Goal: Task Accomplishment & Management: Manage account settings

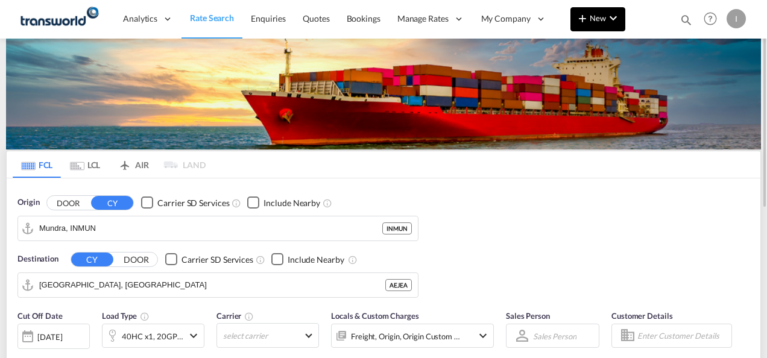
click at [584, 18] on md-icon "icon-plus 400-fg" at bounding box center [582, 18] width 14 height 14
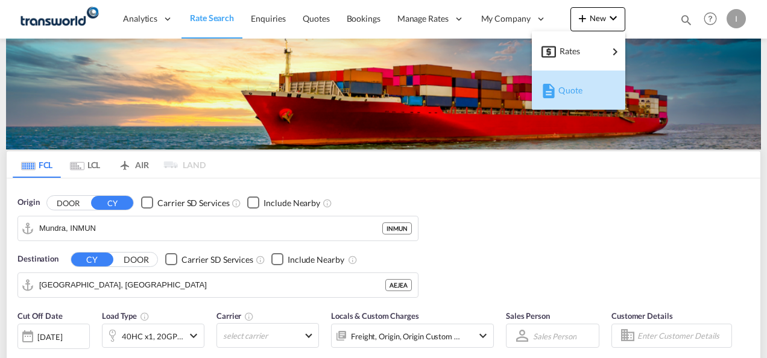
click at [567, 91] on span "Quote" at bounding box center [564, 90] width 13 height 24
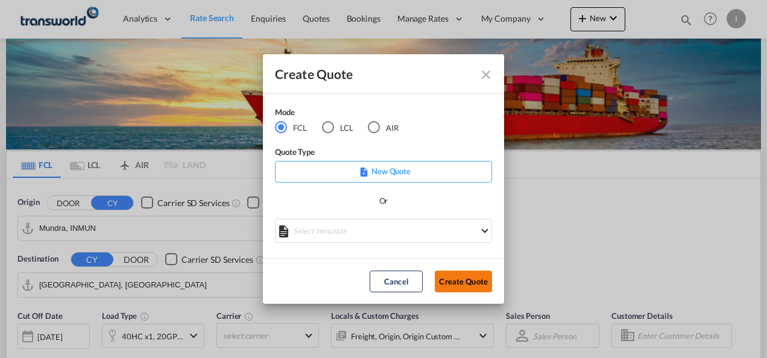
click at [457, 280] on button "Create Quote" at bounding box center [463, 282] width 57 height 22
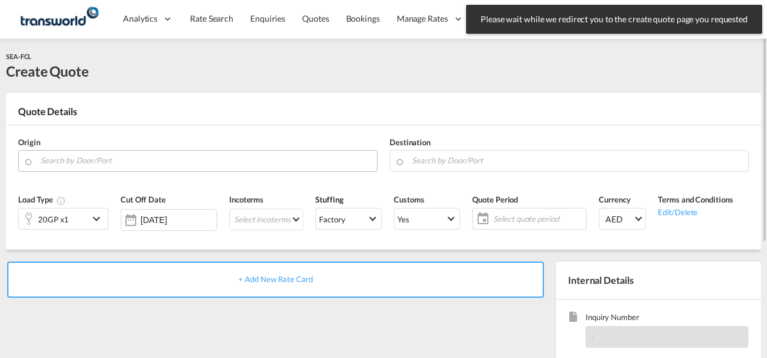
click at [232, 167] on input "Search by Door/Port" at bounding box center [205, 160] width 330 height 21
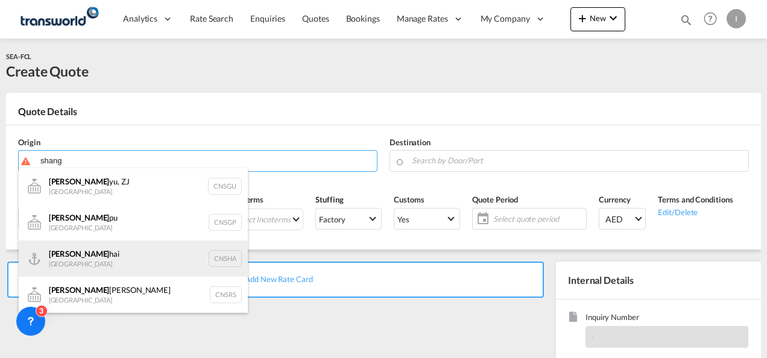
click at [100, 262] on div "Shang hai China CNSHA" at bounding box center [133, 259] width 229 height 36
type input "[GEOGRAPHIC_DATA], [GEOGRAPHIC_DATA]"
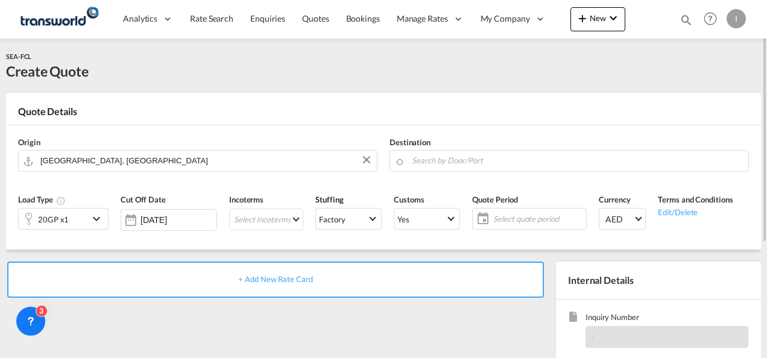
click at [423, 147] on div "Destination" at bounding box center [569, 154] width 371 height 48
click at [419, 162] on input "Search by Door/Port" at bounding box center [577, 160] width 330 height 21
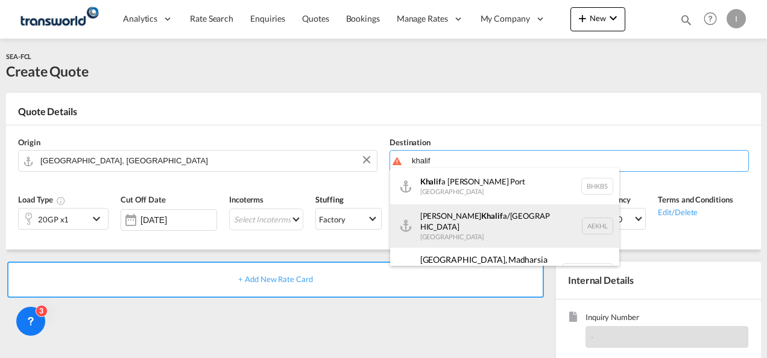
click at [514, 228] on div "[PERSON_NAME] a/[GEOGRAPHIC_DATA] [GEOGRAPHIC_DATA] AEKHL" at bounding box center [504, 225] width 229 height 43
type input "[PERSON_NAME]/[GEOGRAPHIC_DATA], AEKHL"
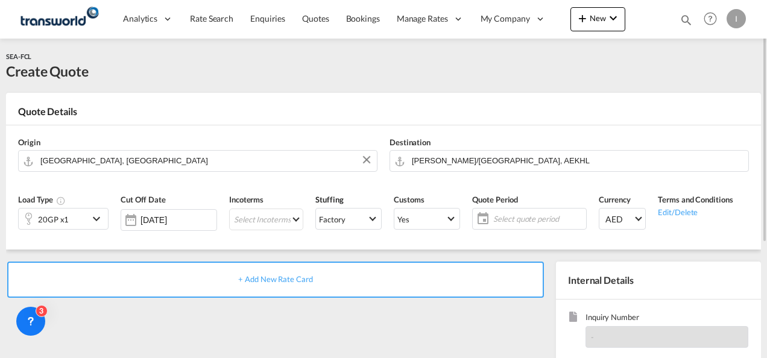
click at [81, 218] on div "20GP x1" at bounding box center [54, 219] width 70 height 21
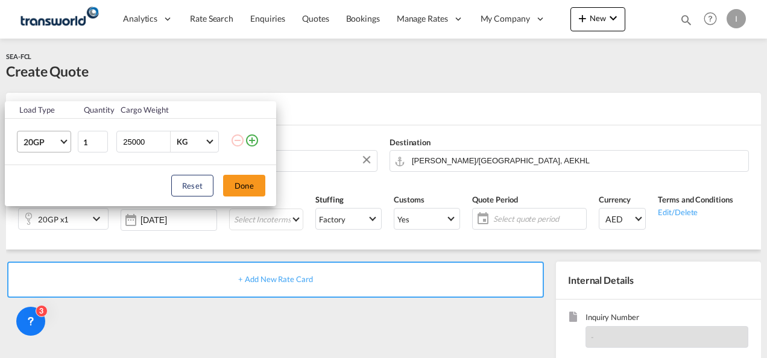
click at [64, 135] on md-select-value "20GP" at bounding box center [46, 141] width 48 height 21
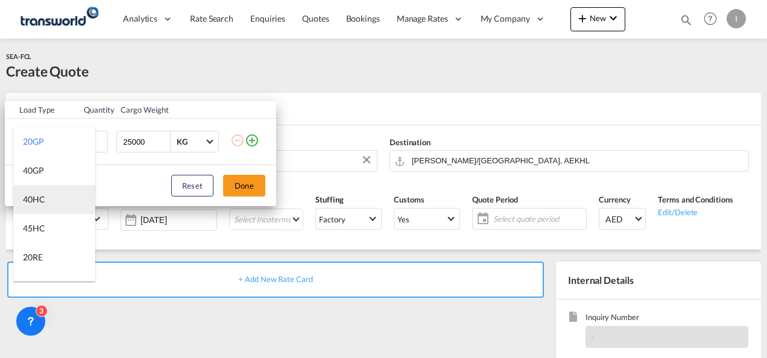
click at [45, 201] on div "40HC" at bounding box center [34, 200] width 22 height 12
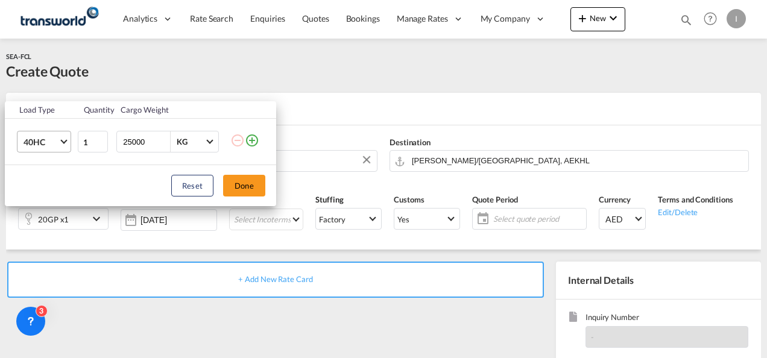
click at [30, 152] on md-select-value "40HC" at bounding box center [46, 141] width 48 height 21
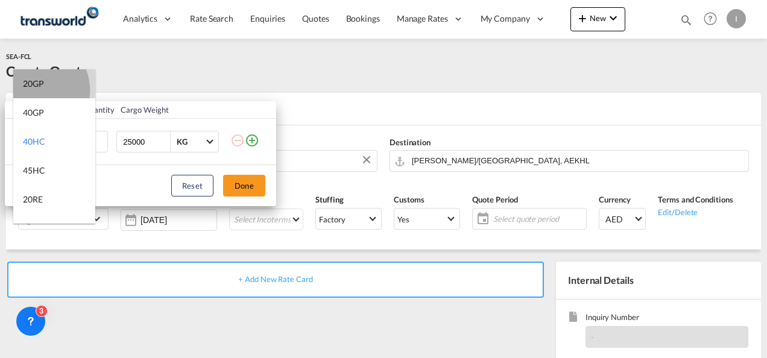
click at [33, 90] on md-option "20GP" at bounding box center [54, 83] width 82 height 29
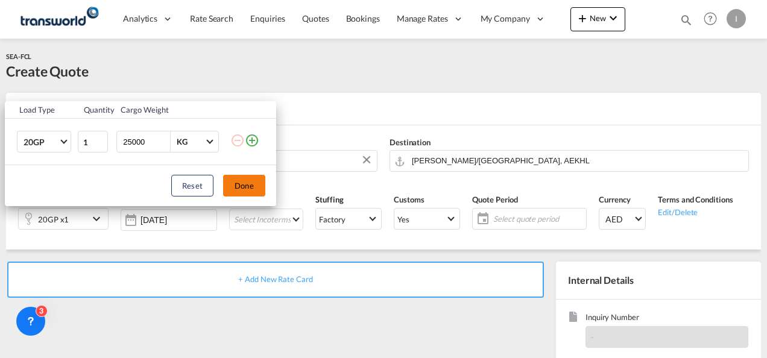
click at [244, 183] on button "Done" at bounding box center [244, 186] width 42 height 22
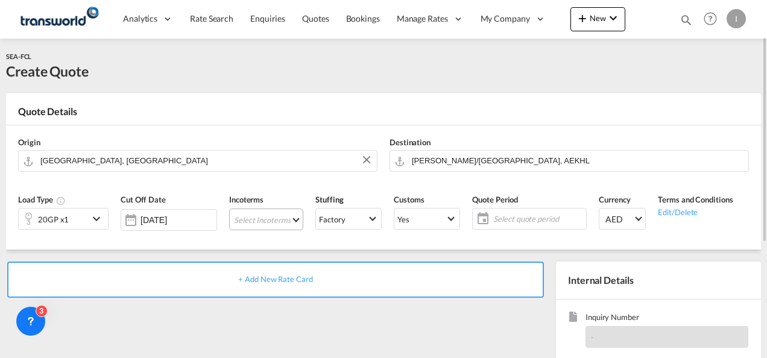
click at [270, 218] on md-select "Select Incoterms CIP - import Carriage and Insurance Paid to DAP - export Deliv…" at bounding box center [266, 220] width 74 height 22
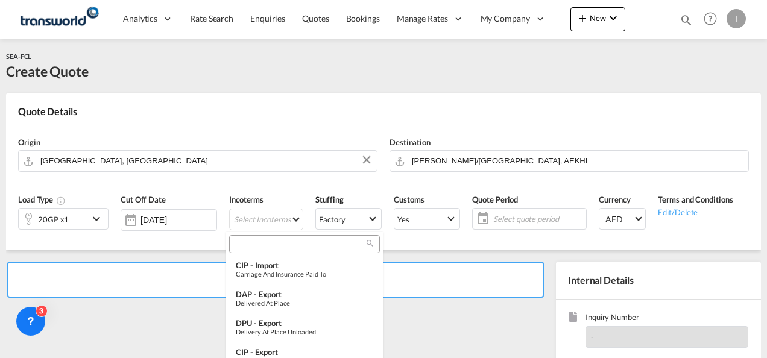
click at [254, 242] on input "search" at bounding box center [300, 244] width 134 height 11
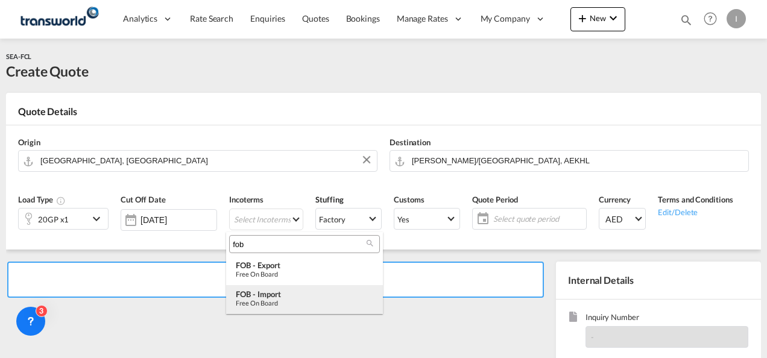
type input "fob"
click at [275, 301] on div "Free on Board" at bounding box center [304, 303] width 137 height 8
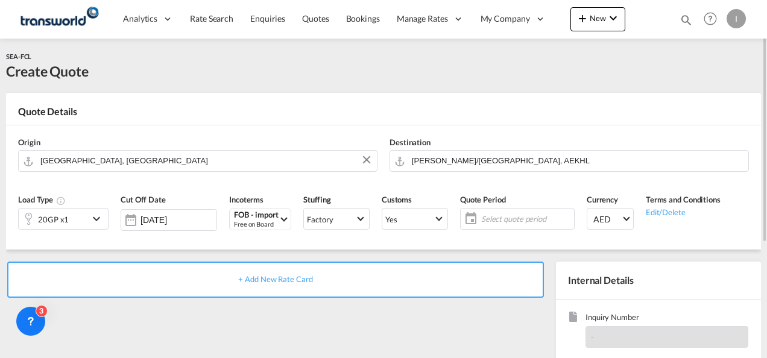
click at [536, 218] on span "Select quote period" at bounding box center [526, 218] width 90 height 11
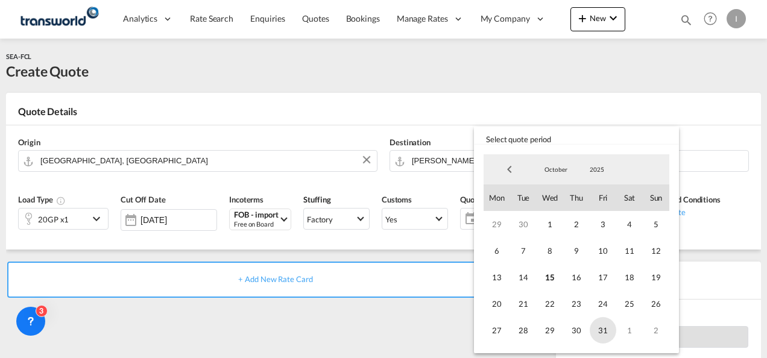
click at [609, 333] on span "31" at bounding box center [603, 330] width 27 height 27
click at [455, 325] on md-backdrop at bounding box center [383, 179] width 767 height 358
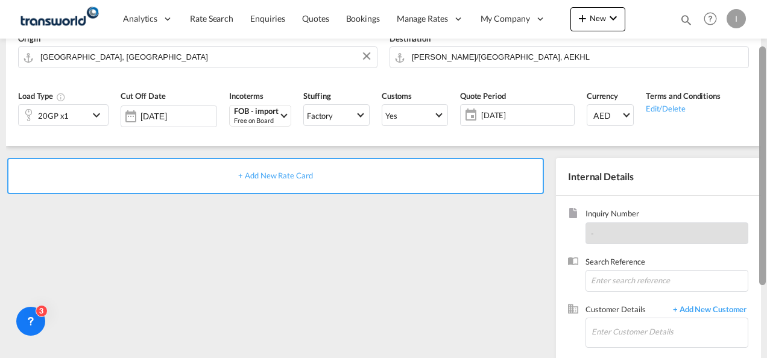
scroll to position [106, 0]
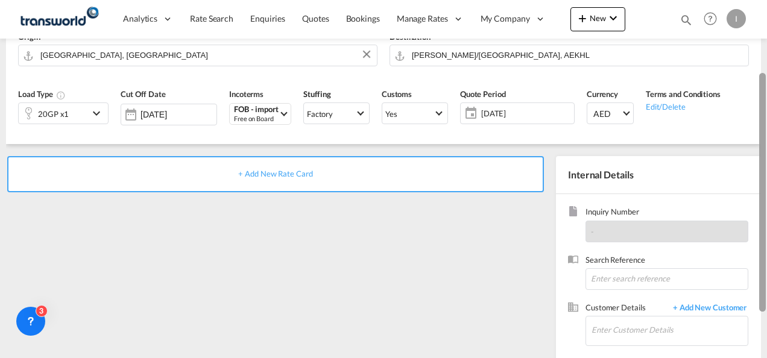
drag, startPoint x: 765, startPoint y: 213, endPoint x: 769, endPoint y: 285, distance: 71.3
click at [766, 285] on html "Analytics Reports Dashboard Rate Search Enquiries Quotes" at bounding box center [383, 179] width 767 height 358
click at [618, 294] on div "Search Reference" at bounding box center [658, 278] width 181 height 48
click at [613, 289] on div "Search Reference" at bounding box center [658, 278] width 181 height 48
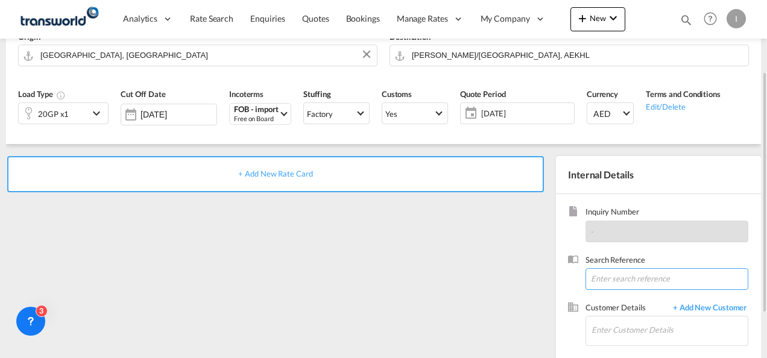
click at [597, 277] on input at bounding box center [667, 279] width 163 height 22
paste input "TWI 22064"
type input "TWI 22064"
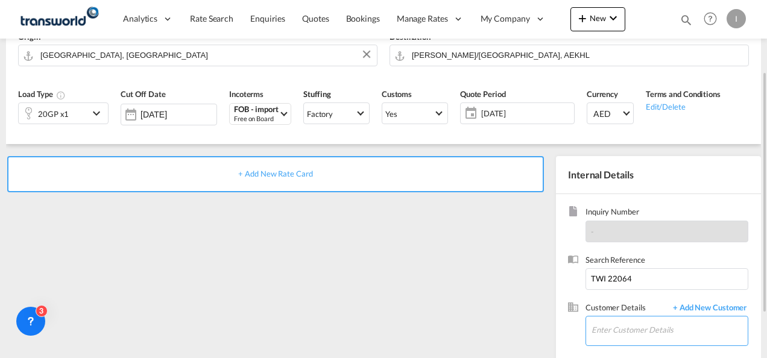
click at [592, 325] on input "Enter Customer Details" at bounding box center [670, 330] width 156 height 27
click at [614, 332] on input "Enter Customer Details" at bounding box center [670, 330] width 156 height 27
type input "k"
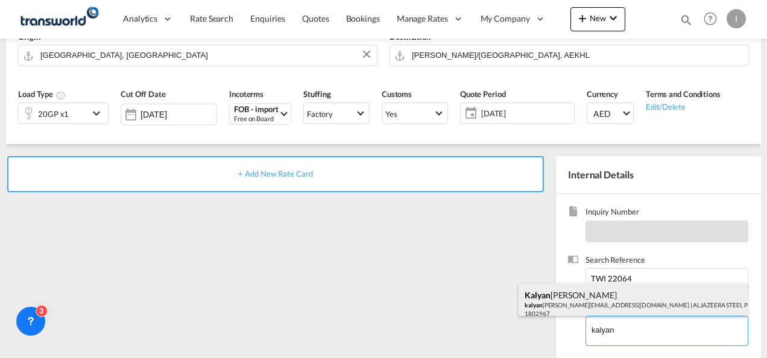
click at [566, 303] on div "[PERSON_NAME] kalyan [EMAIL_ADDRESS][DOMAIN_NAME] | ALJAZEERA STEEL PRODUCTS CO…" at bounding box center [633, 303] width 229 height 41
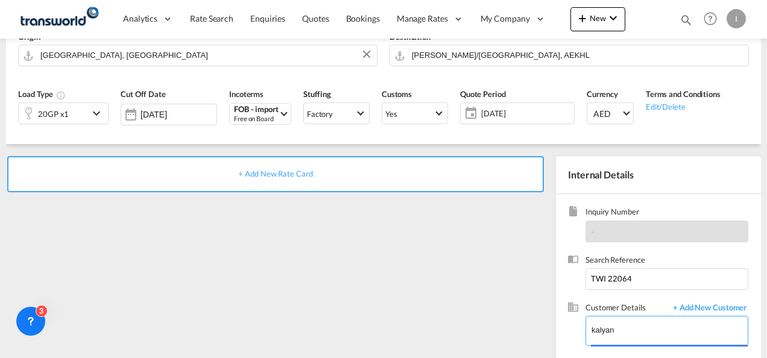
type input "ALJAZEERA STEEL PRODUCTS CO L.L.C, [PERSON_NAME], [EMAIL_ADDRESS][DOMAIN_NAME]"
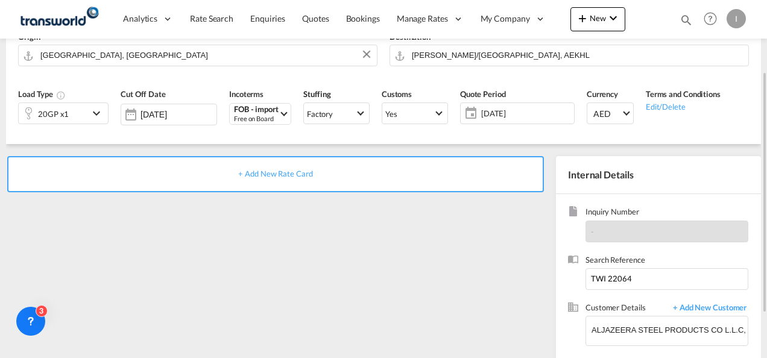
click at [283, 177] on span "+ Add New Rate Card" at bounding box center [275, 174] width 74 height 10
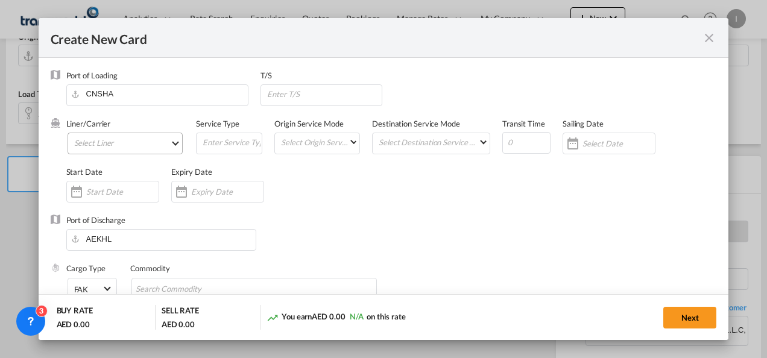
type input "Basic Ocean Freight"
select select "per equipment"
click at [107, 147] on md-select "Select Liner 2HM LOGISTICS D.O.O. / TDWC-CAPODISTRI 2HM LOGISTICS D.O.O. / TDWC…" at bounding box center [126, 144] width 116 height 22
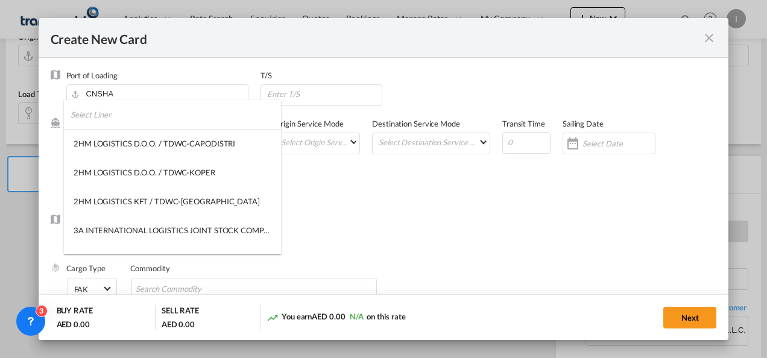
click at [78, 111] on input "search" at bounding box center [176, 114] width 210 height 29
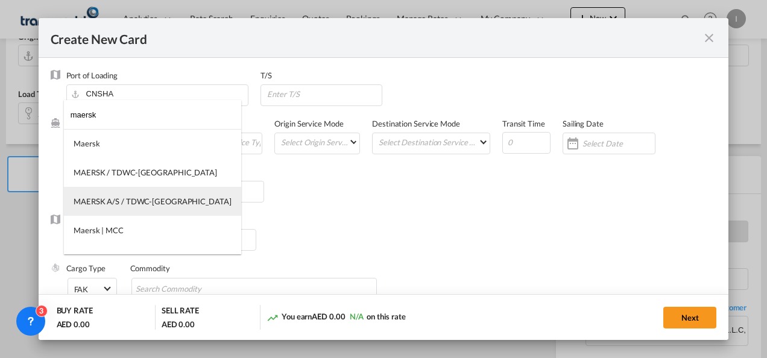
type input "maersk"
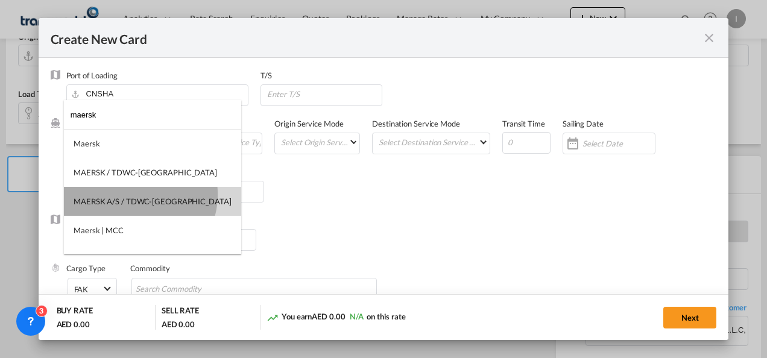
click at [139, 195] on md-option "MAERSK A/S / TDWC-[GEOGRAPHIC_DATA]" at bounding box center [152, 201] width 177 height 29
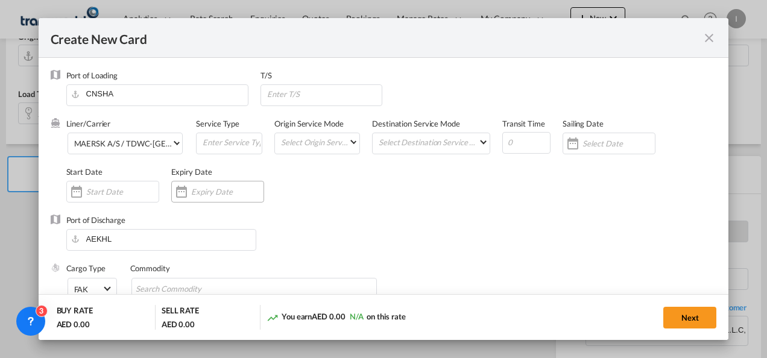
click at [226, 195] on input "Create New CardPort ..." at bounding box center [227, 192] width 72 height 10
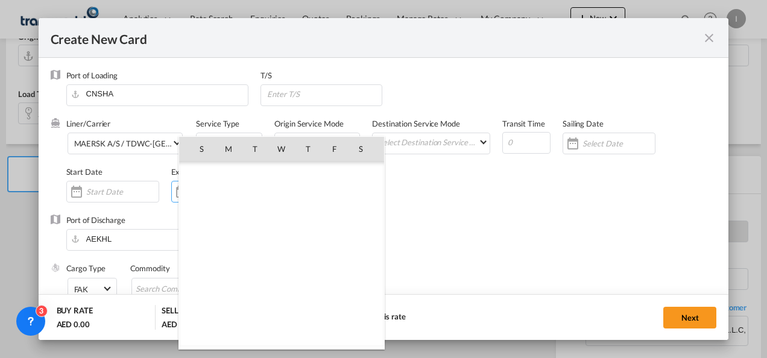
scroll to position [279504, 0]
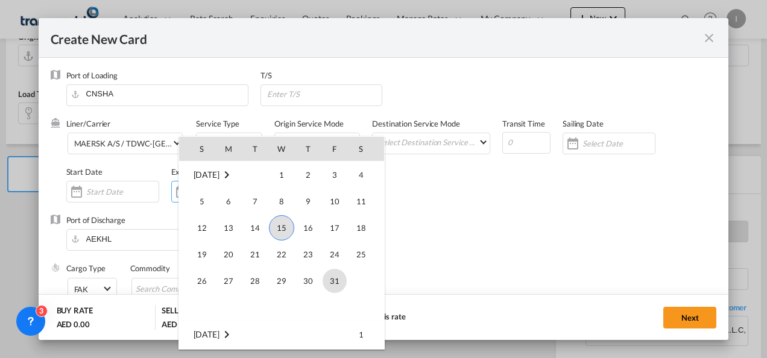
click at [327, 282] on span "31" at bounding box center [335, 281] width 24 height 24
type input "[DATE]"
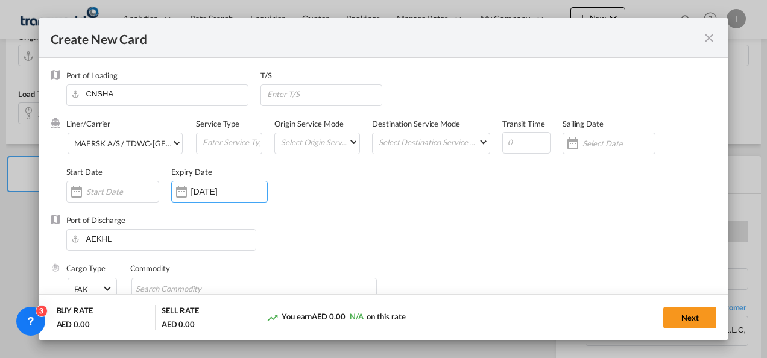
click at [216, 277] on div "Commodity" at bounding box center [260, 287] width 261 height 48
click at [204, 287] on input "Chips input." at bounding box center [191, 289] width 110 height 19
type input "General Cargo"
click at [409, 233] on div "Port of Discharge AEKHL" at bounding box center [384, 239] width 666 height 48
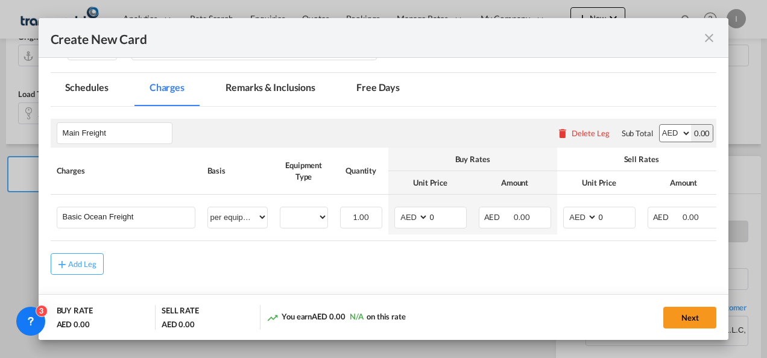
scroll to position [242, 0]
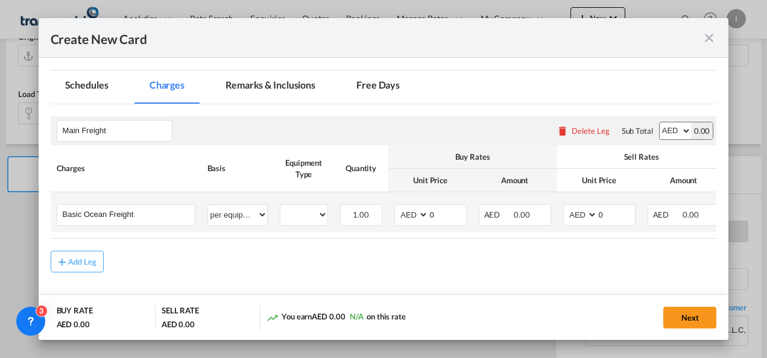
click at [303, 227] on td "20GP Please Select Already exists" at bounding box center [304, 212] width 60 height 40
click at [299, 211] on select "20GP" at bounding box center [303, 215] width 47 height 16
select select "20GP"
click at [280, 207] on select "20GP" at bounding box center [303, 215] width 47 height 16
click at [410, 215] on select "AED AFN ALL AMD ANG AOA ARS AUD AWG AZN BAM BBD BDT BGN BHD BIF BMD BND [PERSON…" at bounding box center [412, 215] width 31 height 16
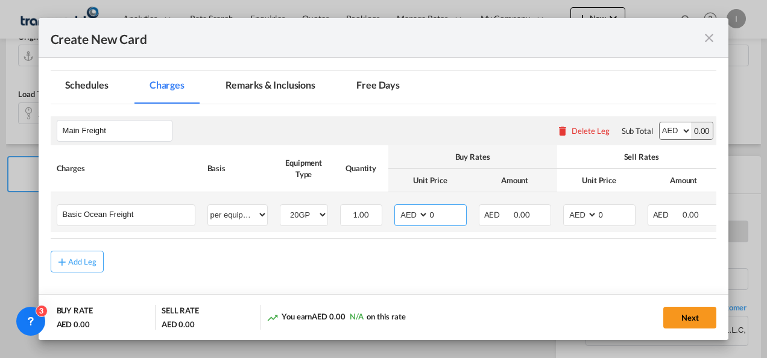
select select "string:USD"
click at [397, 207] on select "AED AFN ALL AMD ANG AOA ARS AUD AWG AZN BAM BBD BDT BGN BHD BIF BMD BND [PERSON…" at bounding box center [412, 215] width 31 height 16
click at [435, 216] on input "0" at bounding box center [447, 214] width 37 height 18
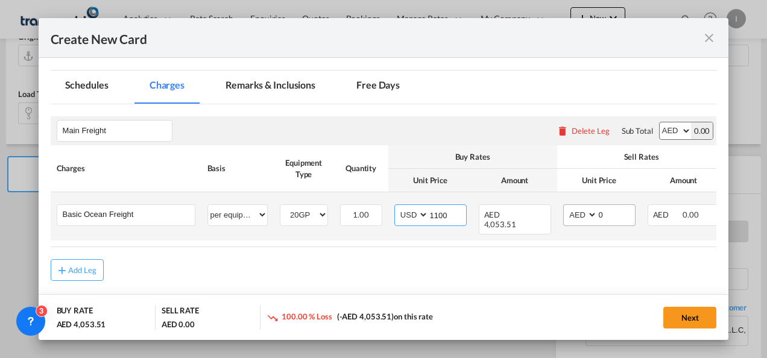
type input "1100"
click at [580, 210] on select "AED AFN ALL AMD ANG AOA ARS AUD AWG AZN BAM BBD BDT BGN BHD BIF BMD BND [PERSON…" at bounding box center [581, 215] width 31 height 16
select select "string:USD"
click at [566, 207] on select "AED AFN ALL AMD ANG AOA ARS AUD AWG AZN BAM BBD BDT BGN BHD BIF BMD BND [PERSON…" at bounding box center [581, 215] width 31 height 16
click at [599, 213] on input "0" at bounding box center [616, 214] width 37 height 18
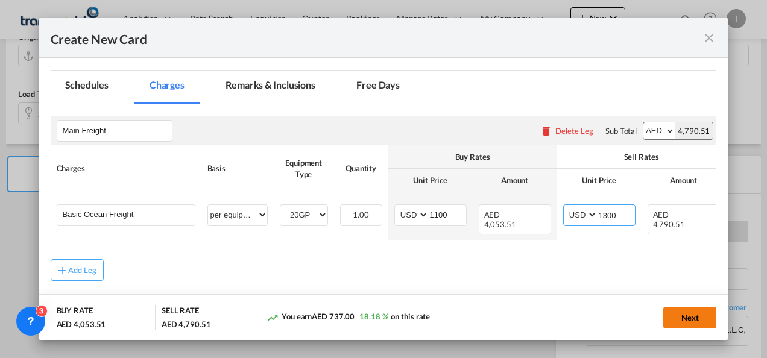
type input "1300"
click at [701, 315] on button "Next" at bounding box center [689, 318] width 53 height 22
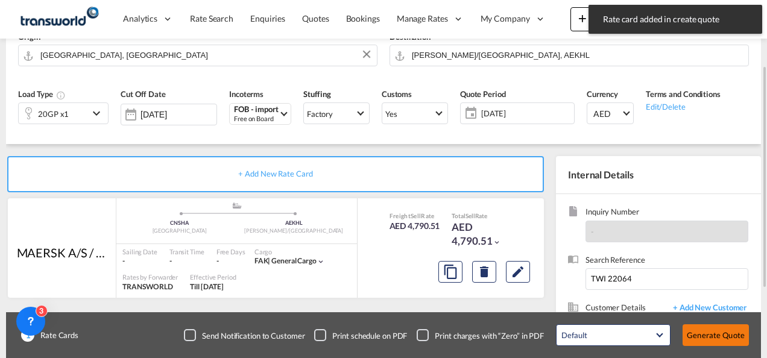
click at [701, 324] on button "Generate Quote" at bounding box center [716, 335] width 66 height 22
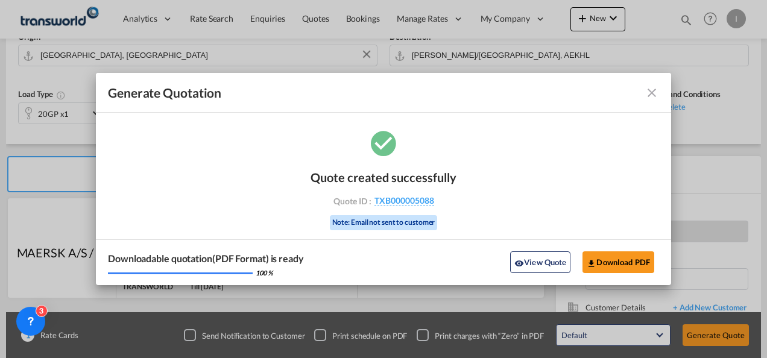
click at [402, 194] on div "Quote created successfully Quote ID : TXB000005088 Note: Email not sent to cust…" at bounding box center [384, 198] width 146 height 81
click at [402, 201] on span "TXB000005088" at bounding box center [404, 200] width 60 height 11
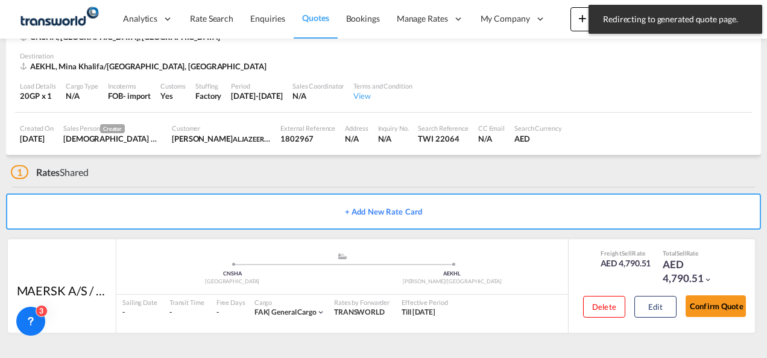
scroll to position [74, 0]
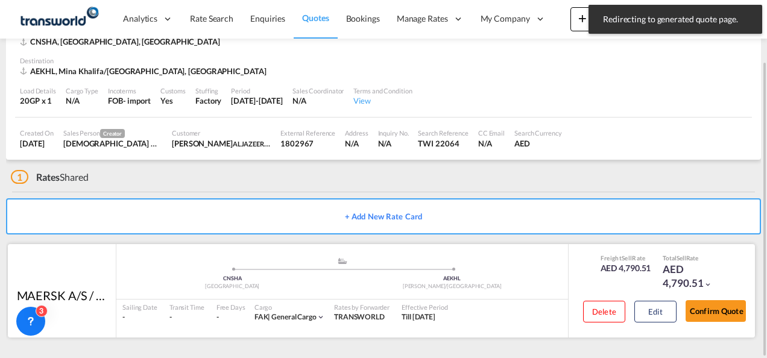
click at [700, 325] on div "Confirm Quote" at bounding box center [716, 314] width 60 height 34
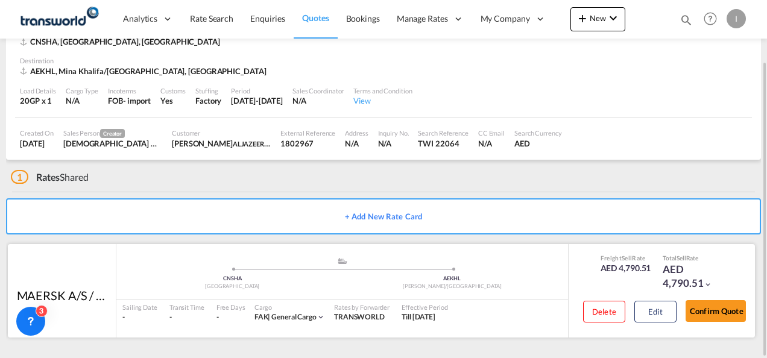
click at [698, 323] on div "Confirm Quote" at bounding box center [716, 314] width 60 height 34
click at [698, 311] on button "Confirm Quote" at bounding box center [716, 311] width 60 height 22
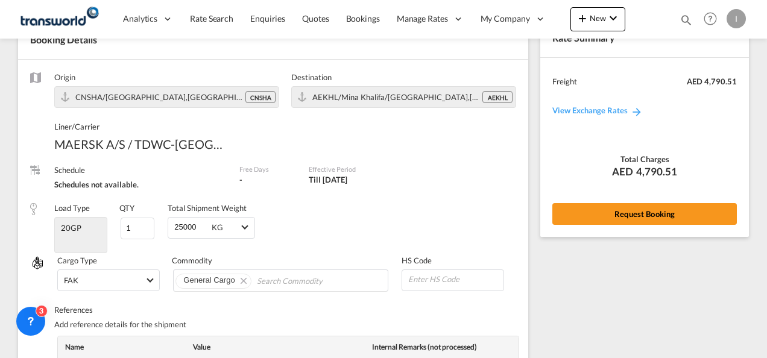
scroll to position [489, 0]
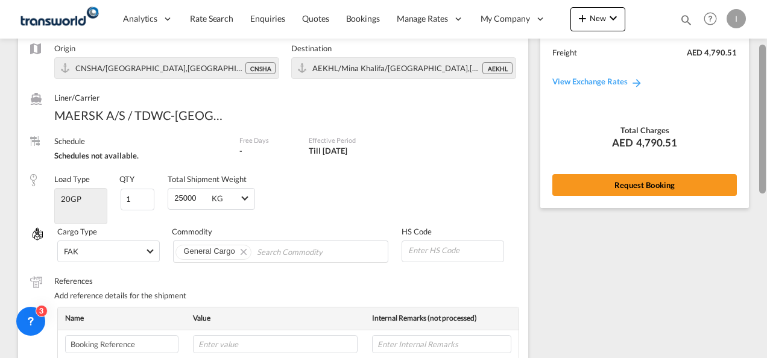
drag, startPoint x: 761, startPoint y: 260, endPoint x: 757, endPoint y: 100, distance: 159.9
click at [757, 100] on md-content "Analytics Reports Dashboard Rate Search Enquiries Quotes Bookings" at bounding box center [383, 179] width 767 height 358
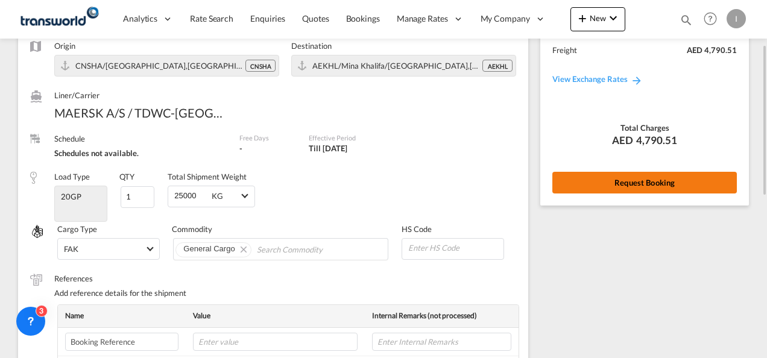
click at [643, 183] on button "Request Booking" at bounding box center [644, 183] width 185 height 22
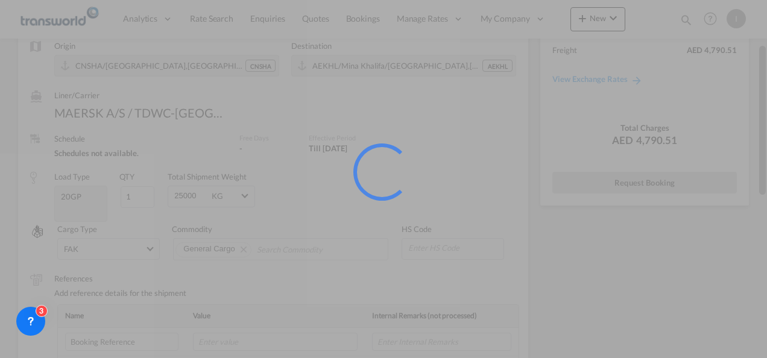
scroll to position [22, 0]
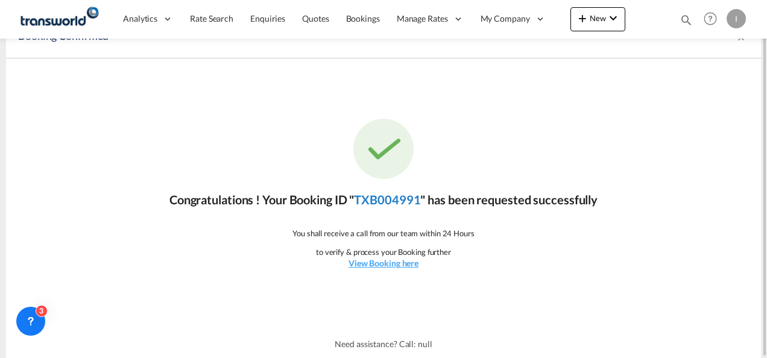
click at [397, 204] on link "TXB004991" at bounding box center [387, 199] width 66 height 14
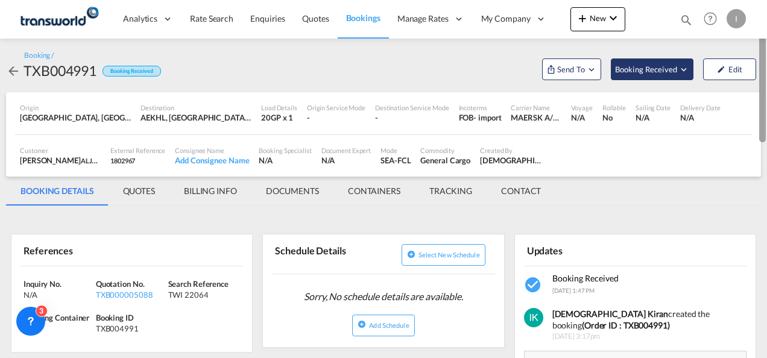
drag, startPoint x: 765, startPoint y: 258, endPoint x: 673, endPoint y: 79, distance: 200.7
click at [765, 78] on div at bounding box center [762, 72] width 7 height 140
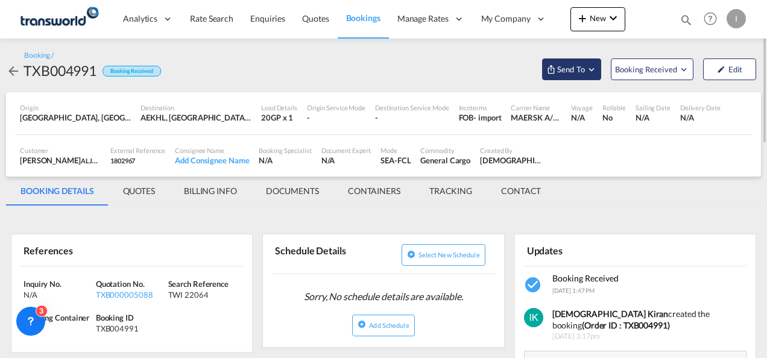
click at [575, 74] on span "Send To" at bounding box center [571, 69] width 30 height 12
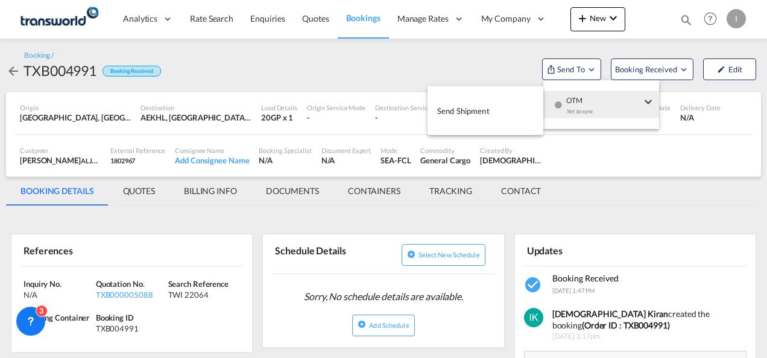
click at [557, 101] on md-icon "icon-checkbox-blank-circle" at bounding box center [558, 105] width 8 height 8
click at [484, 102] on span "Send Shipment" at bounding box center [463, 110] width 52 height 19
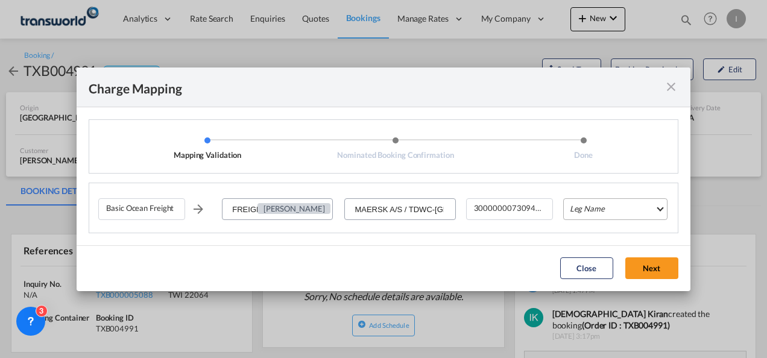
click at [607, 218] on md-select "Leg Name HANDLING ORIGIN VESSEL HANDLING DESTINATION OTHERS TL PICK UP CUSTOMS …" at bounding box center [615, 209] width 104 height 22
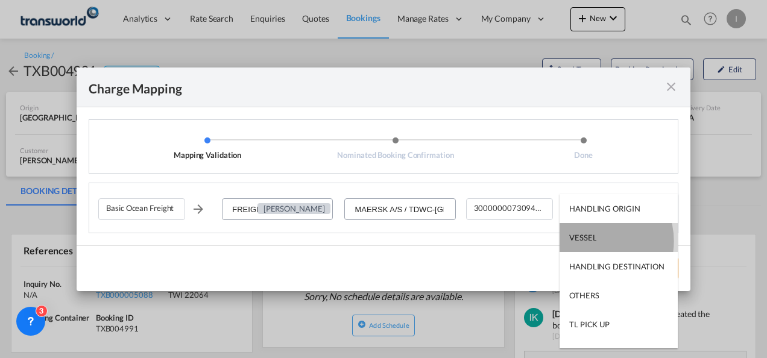
click at [593, 241] on div "VESSEL" at bounding box center [582, 237] width 27 height 11
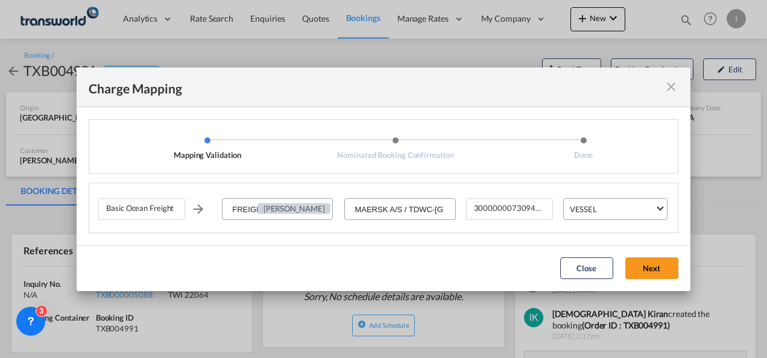
click at [652, 280] on md-dialog-actions "Close Next" at bounding box center [384, 268] width 614 height 46
click at [640, 277] on button "Next" at bounding box center [651, 269] width 53 height 22
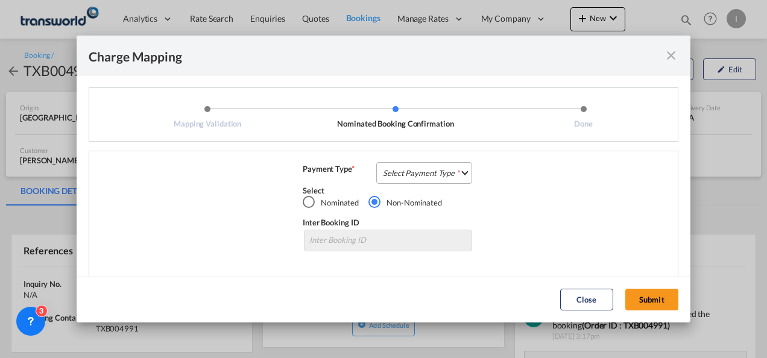
click at [420, 171] on md-select "Select Payment Type COLLECT PREPAID" at bounding box center [424, 173] width 96 height 22
click at [420, 171] on md-option "COLLECT" at bounding box center [423, 173] width 107 height 29
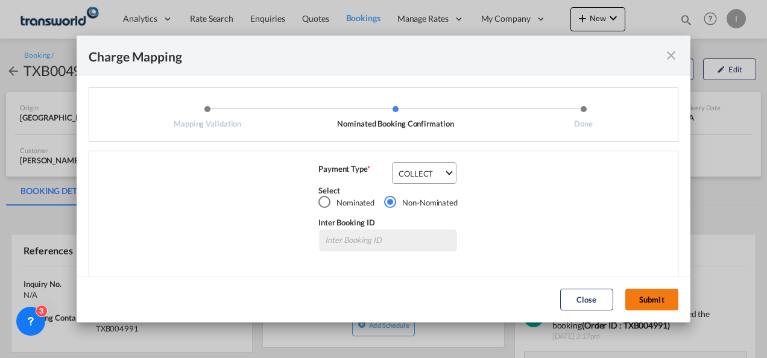
click at [651, 299] on button "Submit" at bounding box center [651, 300] width 53 height 22
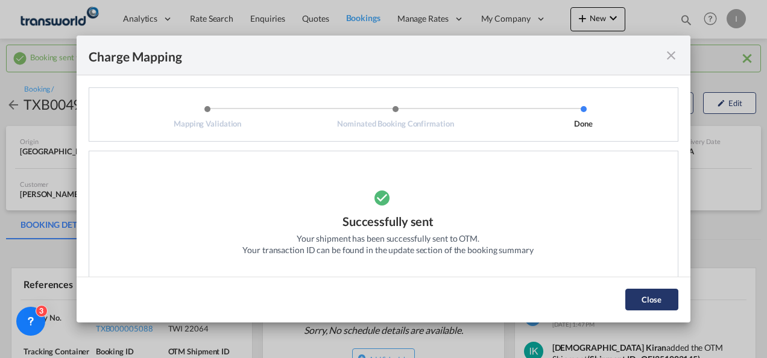
click at [651, 299] on button "Close" at bounding box center [651, 300] width 53 height 22
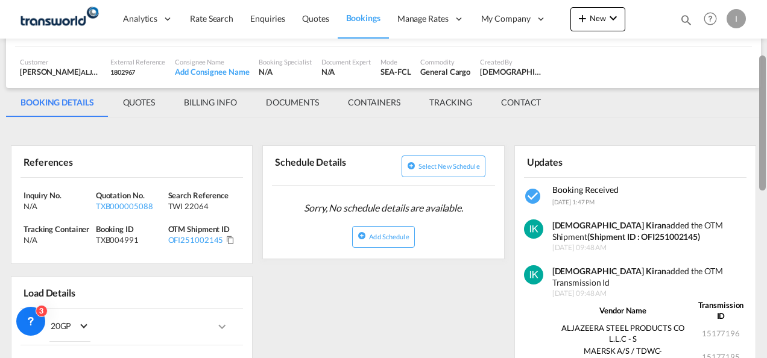
scroll to position [127, 0]
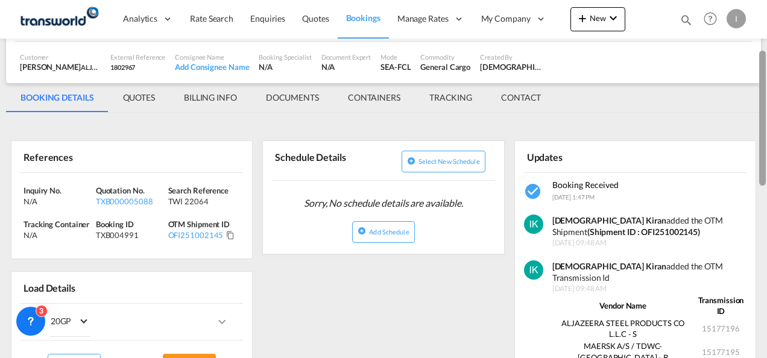
drag, startPoint x: 764, startPoint y: 115, endPoint x: 765, endPoint y: 163, distance: 48.3
click at [765, 163] on div at bounding box center [762, 118] width 7 height 135
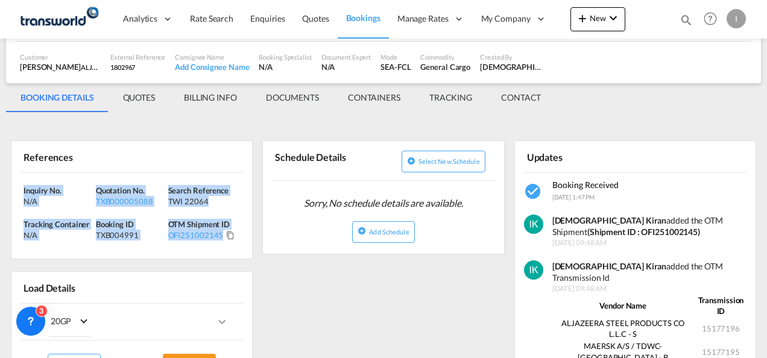
drag, startPoint x: 238, startPoint y: 235, endPoint x: -2, endPoint y: 178, distance: 247.3
click at [0, 178] on html "Analytics Reports Dashboard Rate Search Enquiries Quotes" at bounding box center [383, 179] width 767 height 358
copy div "Inquiry No. N/A Quotation No. TXB000005088 Search Reference TWI 22064 Tracking …"
